Goal: Book appointment/travel/reservation

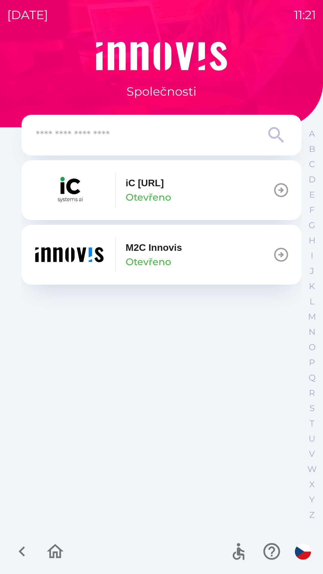
click at [162, 245] on p "M2C Innovis" at bounding box center [154, 247] width 56 height 14
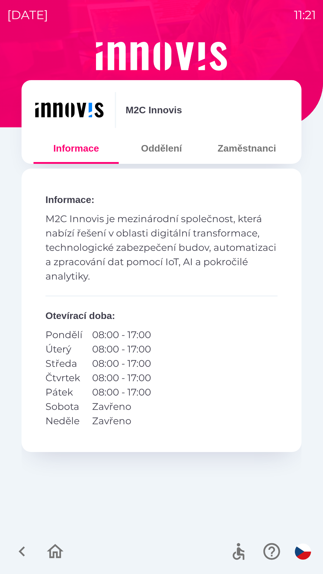
click at [156, 147] on button "Oddělení" at bounding box center [161, 149] width 85 height 22
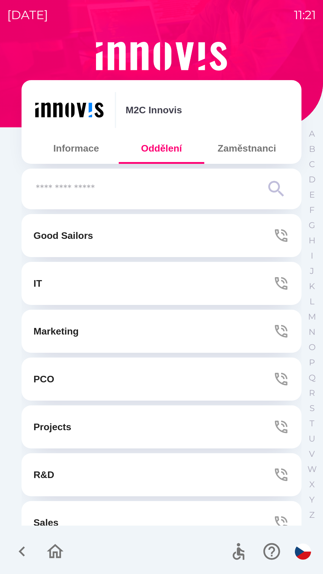
click at [104, 325] on button "Marketing" at bounding box center [162, 331] width 280 height 43
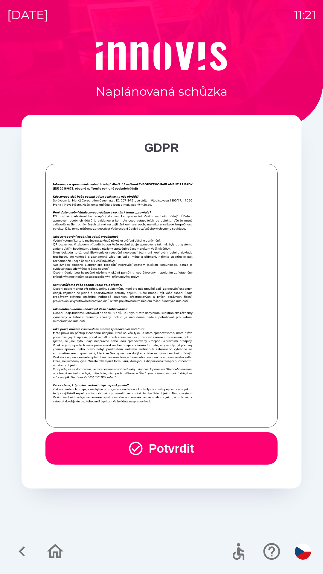
click at [180, 445] on button "Potvrdit" at bounding box center [161, 448] width 232 height 32
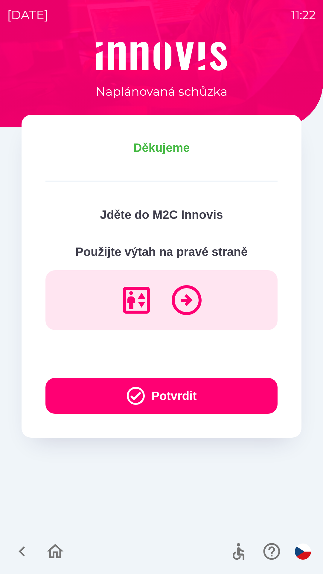
click at [96, 395] on button "Potvrdit" at bounding box center [161, 396] width 232 height 36
